Goal: Task Accomplishment & Management: Use online tool/utility

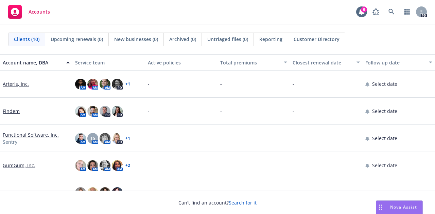
click at [403, 208] on span "Nova Assist" at bounding box center [403, 207] width 27 height 6
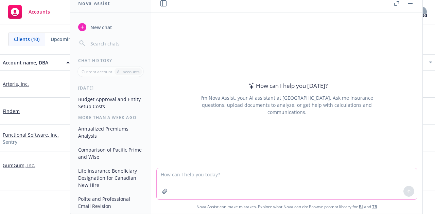
click at [232, 174] on textarea at bounding box center [287, 183] width 260 height 31
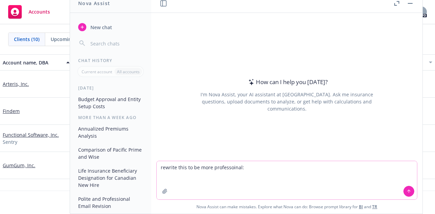
paste textarea "Hope you are having a nice start to the day! I have a note to check on how Hotw…"
type textarea "rewrite this to be more professoinal: Hope you are having a nice start to the d…"
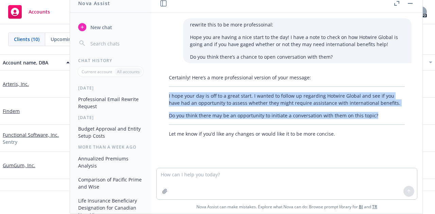
drag, startPoint x: 167, startPoint y: 96, endPoint x: 378, endPoint y: 117, distance: 211.2
click at [378, 117] on div "Certainly! Here’s a more professional version of your message: I hope your day …" at bounding box center [286, 105] width 249 height 69
copy div "I hope your day is off to a great start. I wanted to follow up regarding Hotwir…"
click at [366, 92] on p "I hope your day is off to a great start. I wanted to follow up regarding Hotwir…" at bounding box center [287, 99] width 236 height 14
click at [376, 115] on p "Do you think there may be an opportunity to initiate a conversation with them o…" at bounding box center [287, 115] width 236 height 7
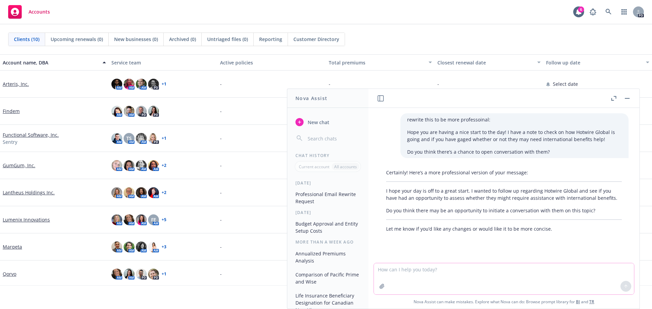
click at [415, 214] on textarea at bounding box center [504, 279] width 260 height 31
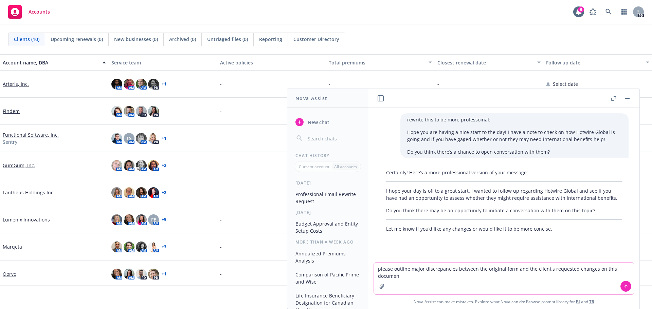
type textarea "please outline major discrepancies between the original form and the client's r…"
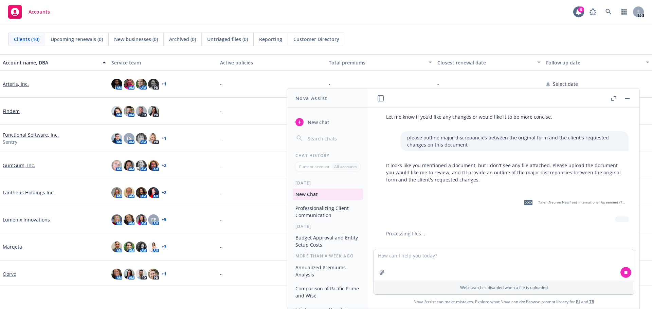
scroll to position [127, 0]
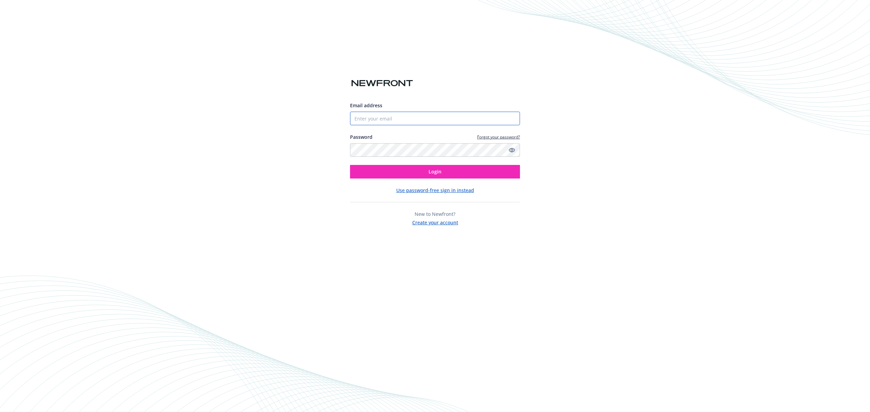
click at [374, 122] on input "Email address" at bounding box center [435, 119] width 170 height 14
paste input "trproducer.demo@newfront.com"
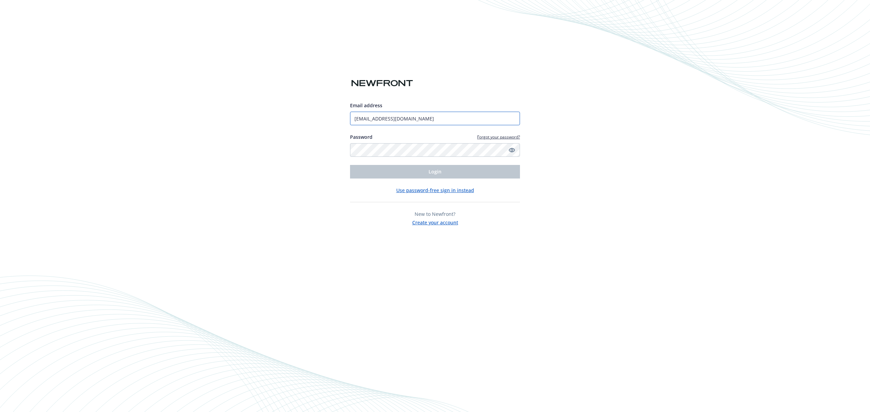
type input "trproducer.demo@newfront.com"
click at [416, 178] on button "Login" at bounding box center [435, 172] width 170 height 14
